Goal: Task Accomplishment & Management: Manage account settings

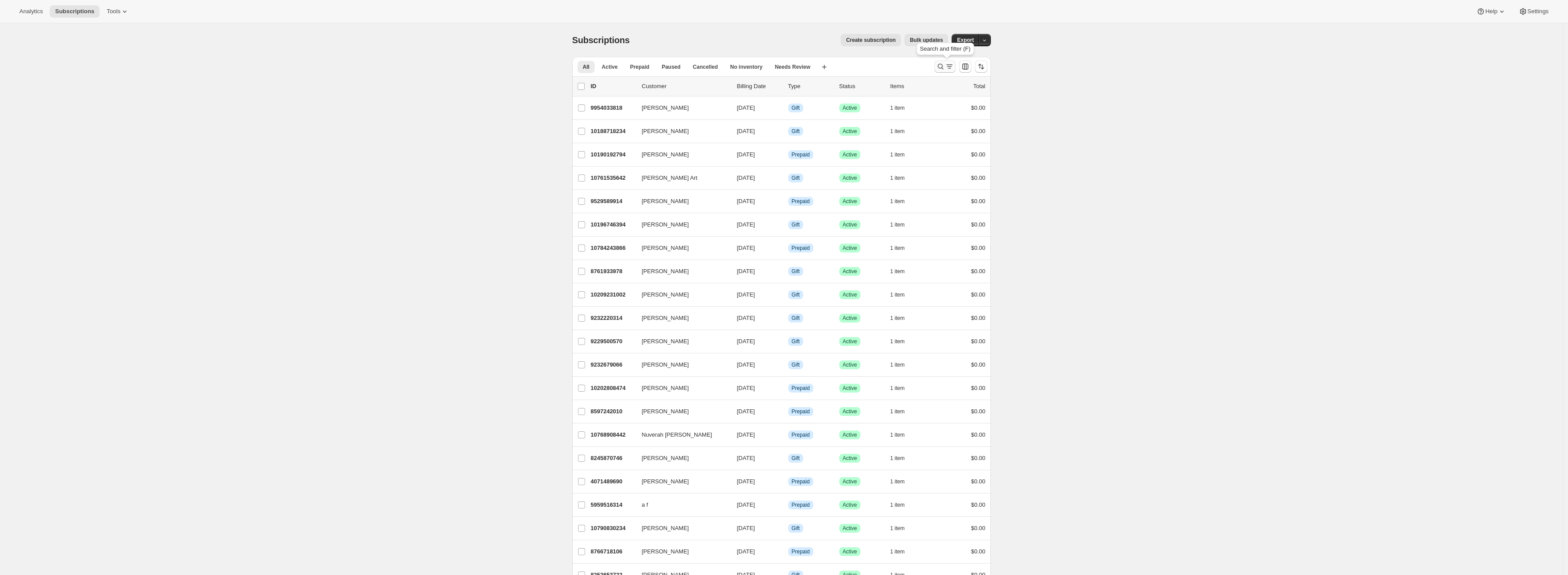
click at [942, 68] on icon "Search and filter results" at bounding box center [940, 66] width 9 height 9
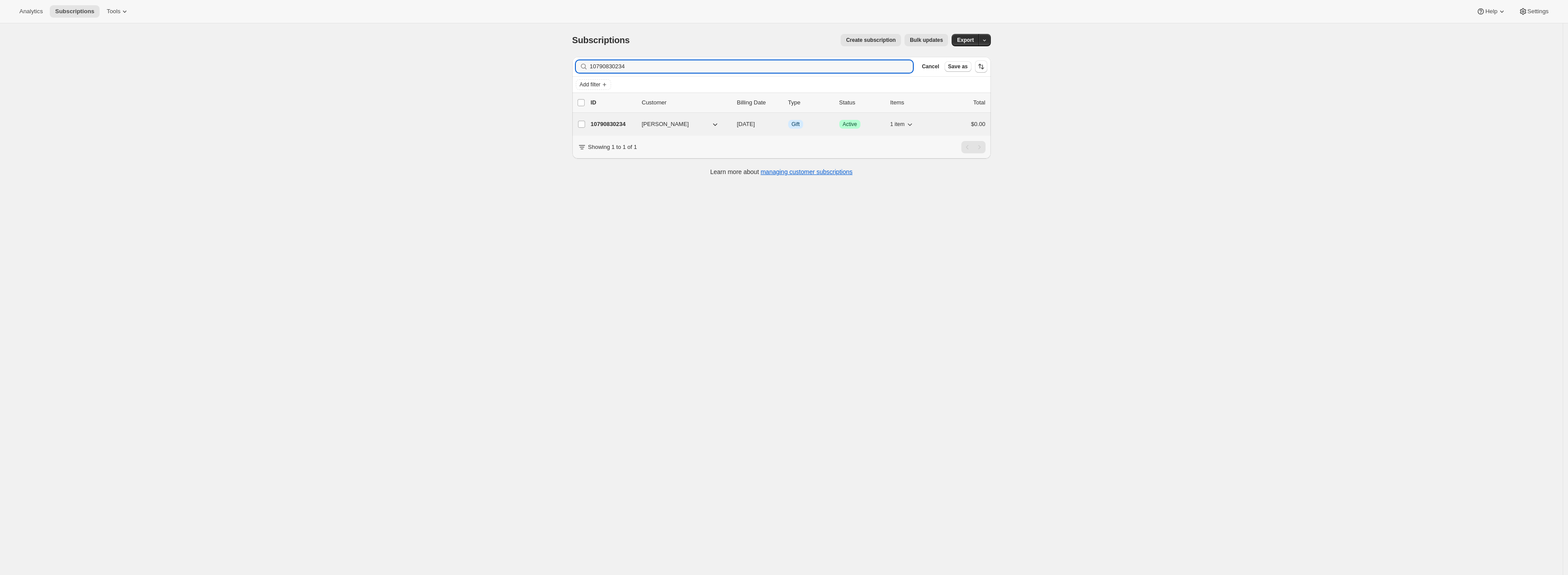
type input "10790830234"
click at [628, 122] on p "10790830234" at bounding box center [613, 124] width 44 height 9
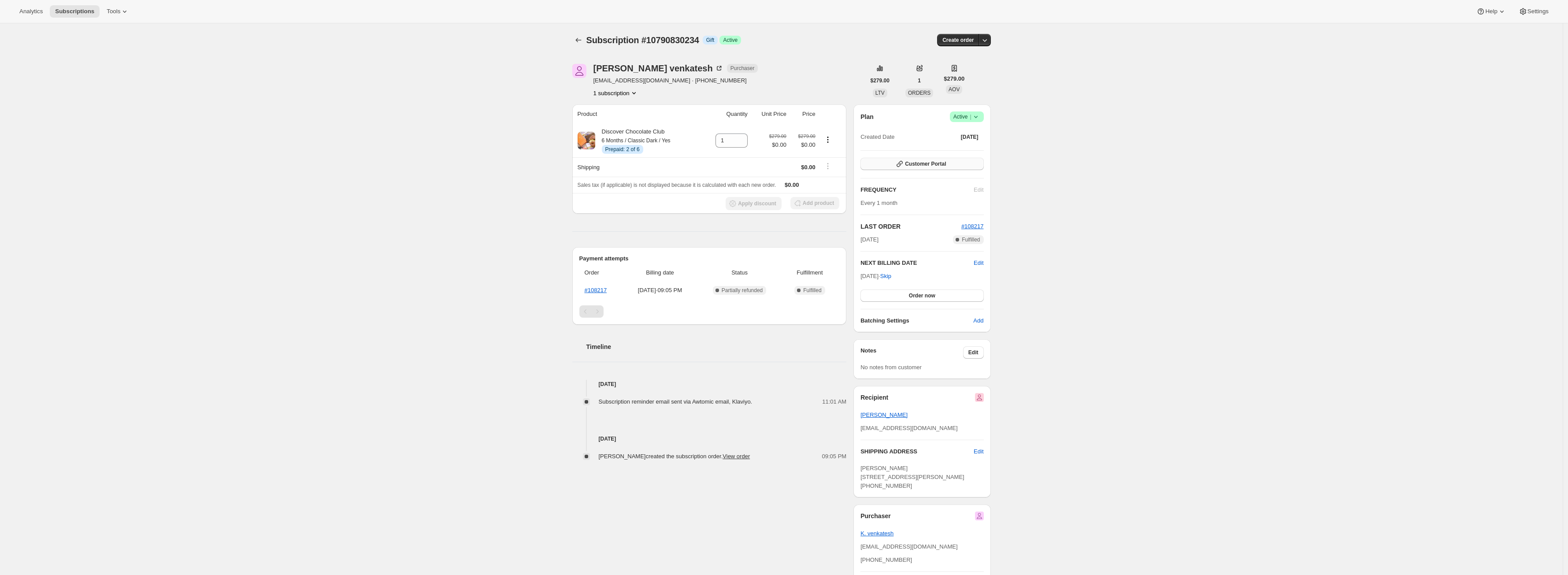
click at [897, 161] on button "Customer Portal" at bounding box center [922, 164] width 123 height 12
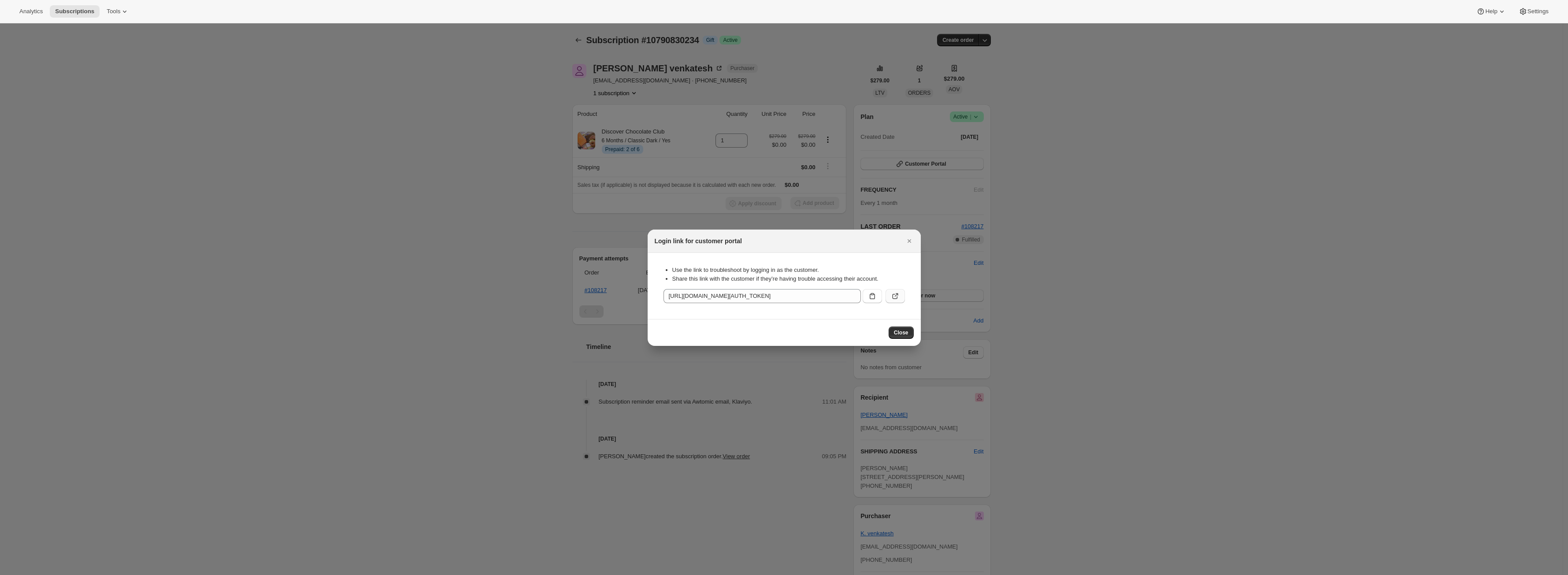
click at [889, 294] on button ":rcb:" at bounding box center [895, 296] width 19 height 14
